Goal: Transaction & Acquisition: Purchase product/service

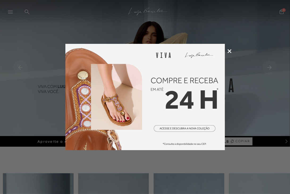
click at [229, 49] on icon at bounding box center [230, 51] width 4 height 4
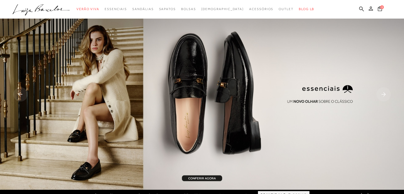
click at [290, 11] on button at bounding box center [370, 9] width 7 height 7
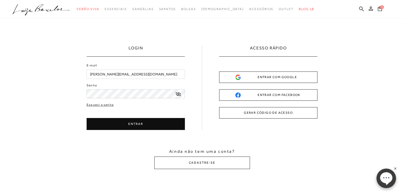
click at [148, 120] on button "ENTRAR" at bounding box center [136, 124] width 98 height 12
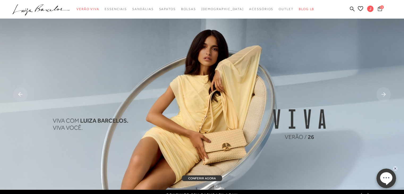
click at [290, 11] on icon at bounding box center [380, 8] width 4 height 5
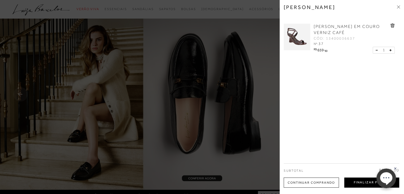
click at [290, 182] on button "Finalizar Pedido" at bounding box center [372, 183] width 55 height 10
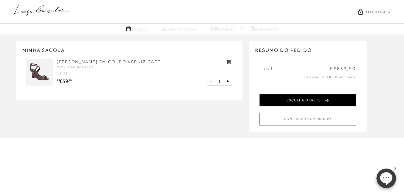
click at [290, 98] on button "ESCOLHA O FRETE" at bounding box center [308, 100] width 97 height 12
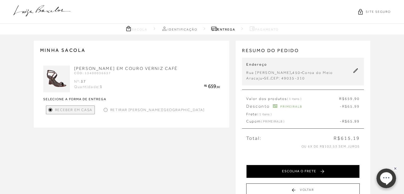
click at [290, 170] on button "ESCOLHA O FRETE" at bounding box center [303, 171] width 114 height 13
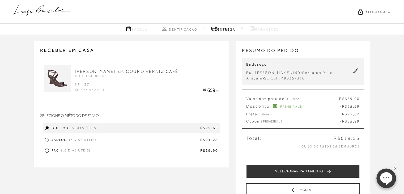
click at [196, 143] on div "JADLOG (7 dias úteis) R$21.28" at bounding box center [132, 140] width 178 height 8
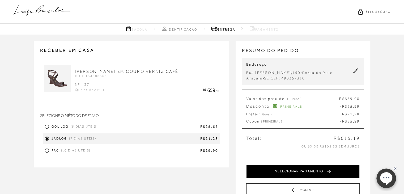
click at [290, 170] on button "SELECIONAR PAGAMENTO" at bounding box center [303, 171] width 114 height 13
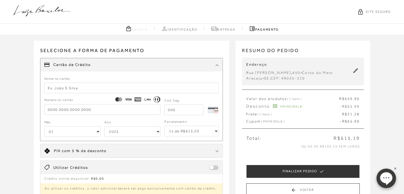
click at [89, 83] on input "text" at bounding box center [131, 88] width 175 height 11
type input "A B [PERSON_NAME]"
click at [80, 112] on input "tel" at bounding box center [102, 109] width 116 height 11
type input "[CREDIT_CARD_NUMBER]"
click at [183, 107] on input "tel" at bounding box center [184, 110] width 39 height 11
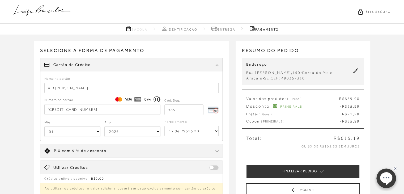
type input "985"
click at [97, 132] on select "01 02 03 04 05 06 07 08 09 10 11 12" at bounding box center [72, 131] width 56 height 11
select select "05"
click at [44, 126] on select "01 02 03 04 05 06 07 08 09 10 11 12" at bounding box center [72, 131] width 56 height 11
click at [157, 130] on select "2025 2026 2027 2028 2029 2030 2031 2032 2033 2034 2035 2036 2037 2038 2039 2040…" at bounding box center [133, 131] width 56 height 11
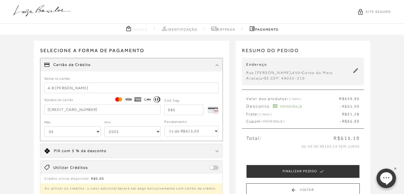
select select "2033"
click at [105, 126] on select "2025 2026 2027 2028 2029 2030 2031 2032 2033 2034 2035 2036 2037 2038 2039 2040…" at bounding box center [133, 131] width 56 height 11
click at [218, 131] on select "1x de R$615.20 2x de R$307.60 sem juros 3x de R$205.07 sem juros 4x de R$153.80…" at bounding box center [192, 131] width 54 height 11
select select "3"
click at [165, 126] on select "1x de R$615.20 2x de R$307.60 sem juros 3x de R$205.07 sem juros 4x de R$153.80…" at bounding box center [192, 131] width 54 height 11
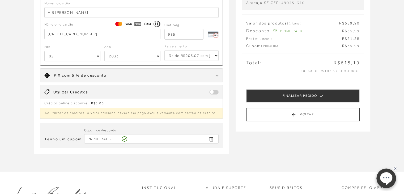
scroll to position [76, 0]
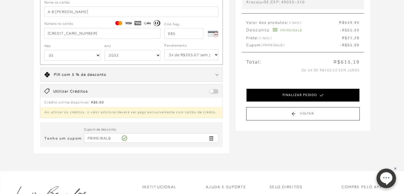
click at [278, 93] on button "FINALIZAR PEDIDO" at bounding box center [303, 95] width 114 height 13
select select "05"
select select "2033"
select select "3"
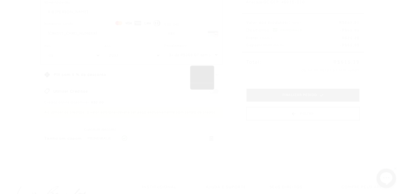
scroll to position [0, 0]
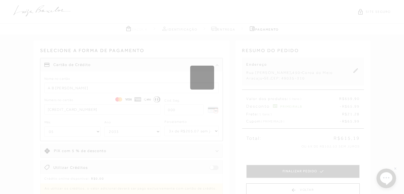
select select "1"
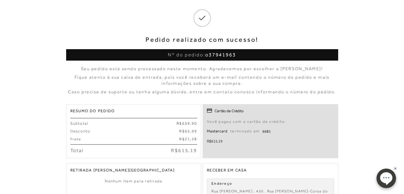
scroll to position [39, 0]
